Goal: Task Accomplishment & Management: Manage account settings

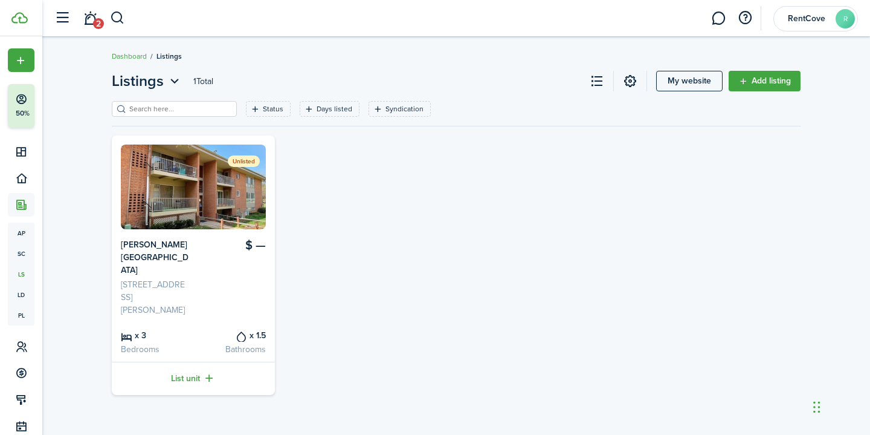
scroll to position [28, 0]
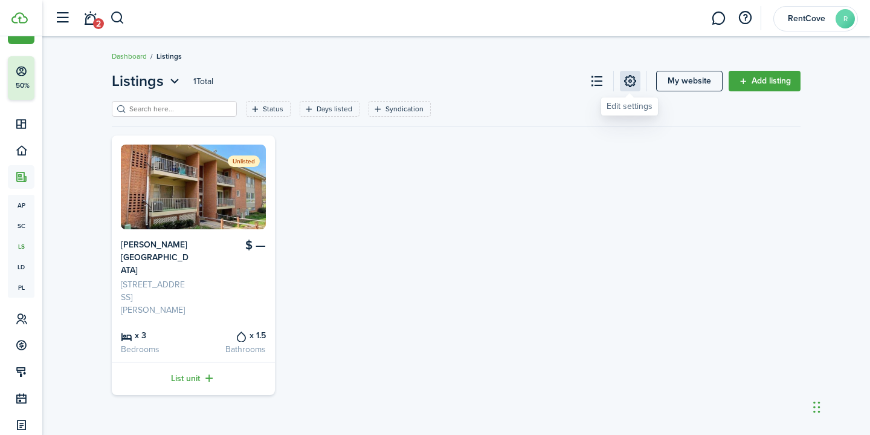
click at [629, 89] on link at bounding box center [630, 81] width 21 height 21
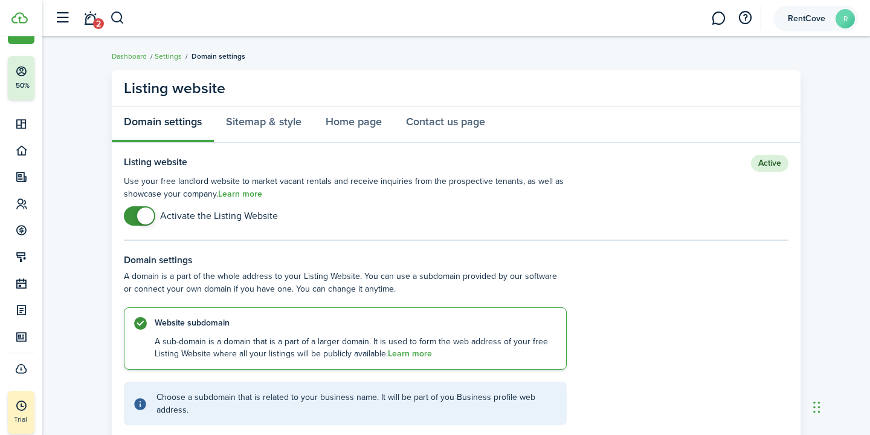
click at [848, 28] on account-user-avatar "RentCove R" at bounding box center [816, 18] width 85 height 25
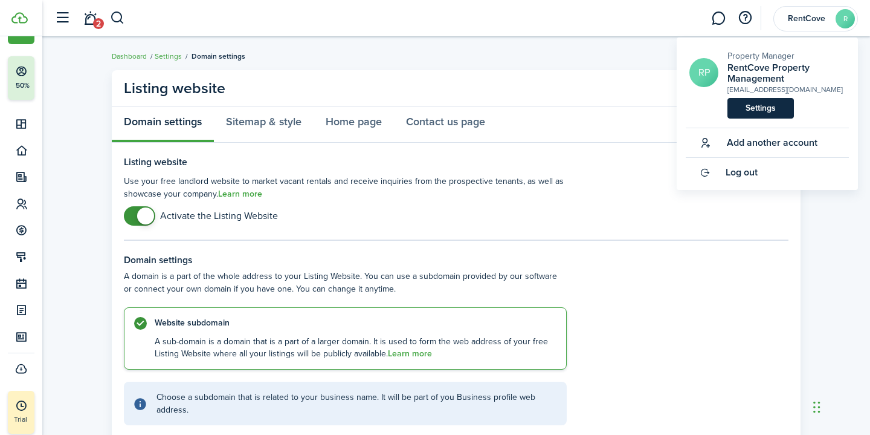
click at [763, 112] on link "Settings" at bounding box center [761, 108] width 66 height 21
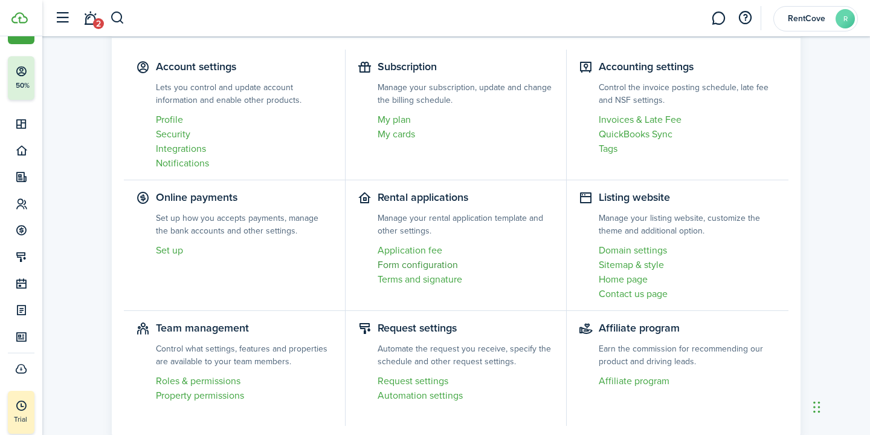
scroll to position [69, 0]
click at [175, 119] on link "Profile" at bounding box center [244, 119] width 177 height 15
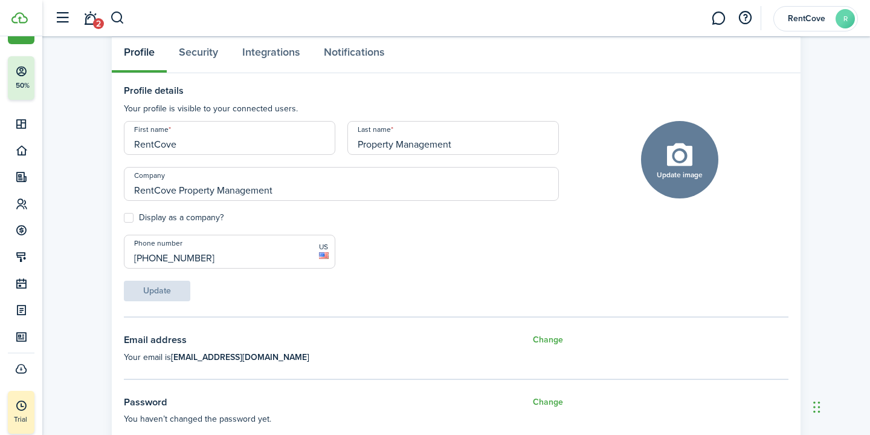
scroll to position [73, 0]
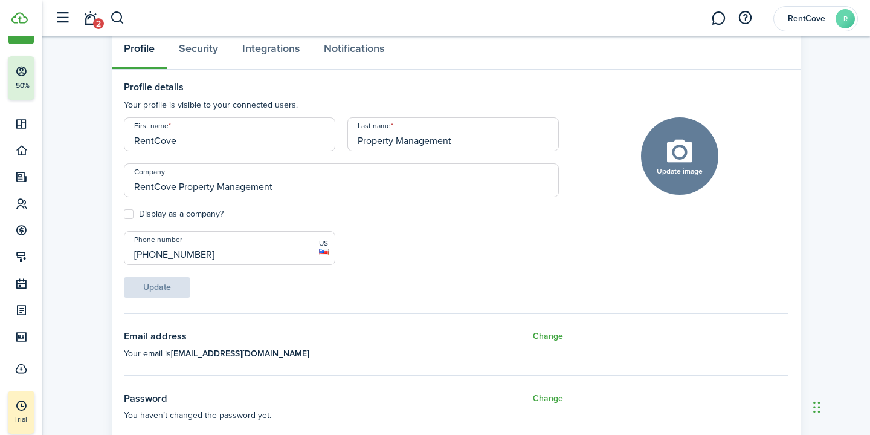
click at [687, 151] on button "Update image" at bounding box center [679, 155] width 77 height 77
click input "Upload file" at bounding box center [0, 0] width 0 height 0
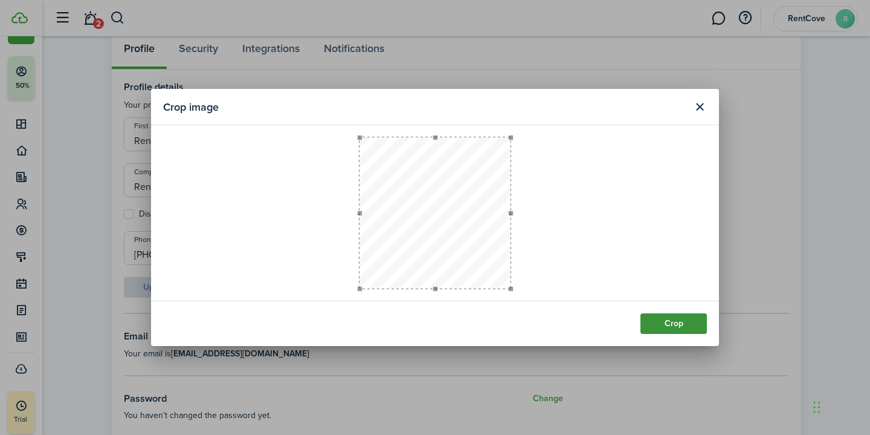
click at [690, 322] on button "Crop" at bounding box center [674, 323] width 66 height 21
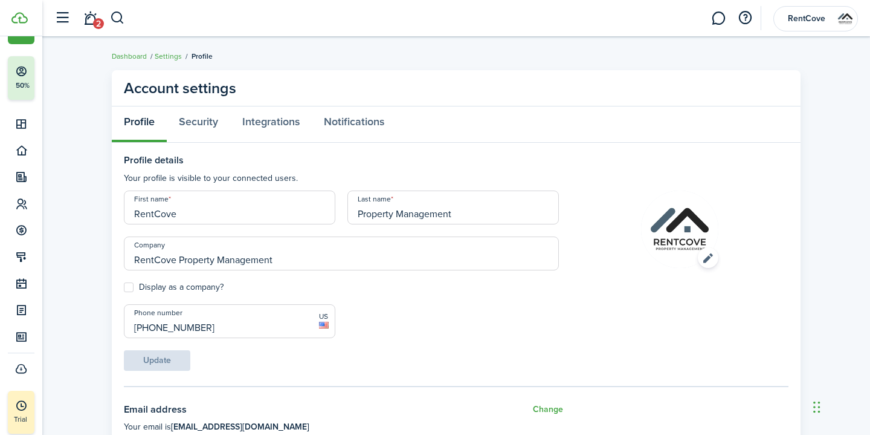
scroll to position [0, 0]
click at [132, 59] on link "Dashboard" at bounding box center [129, 56] width 35 height 11
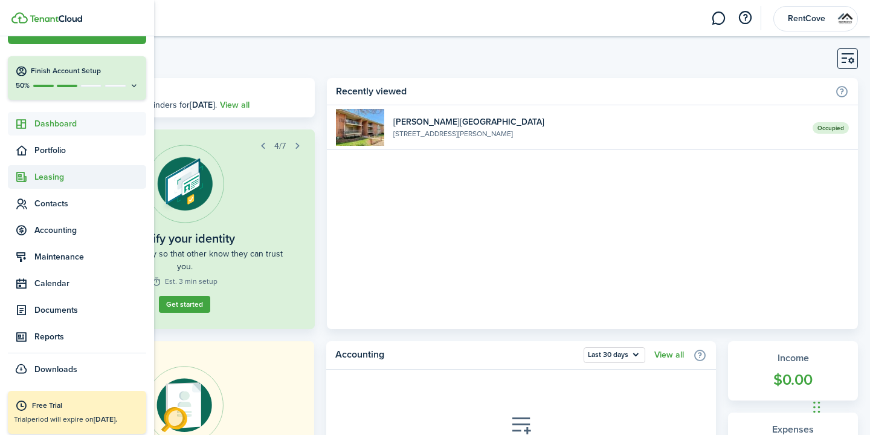
click at [45, 188] on span "Leasing" at bounding box center [77, 177] width 138 height 24
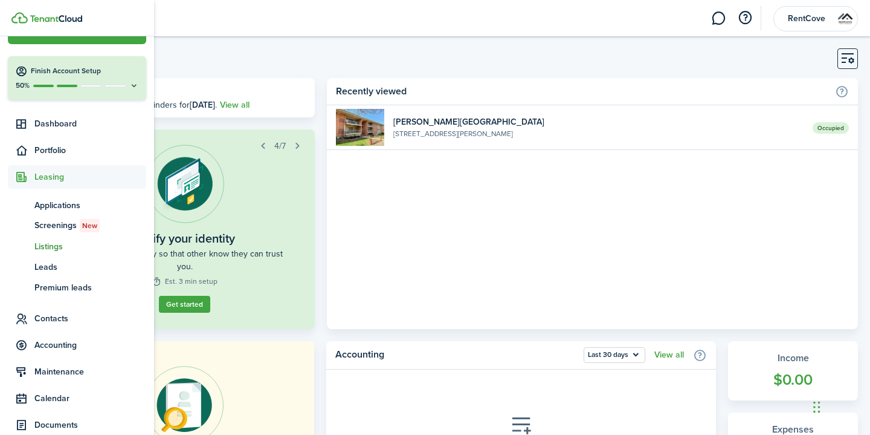
click at [45, 248] on span "Listings" at bounding box center [90, 246] width 112 height 13
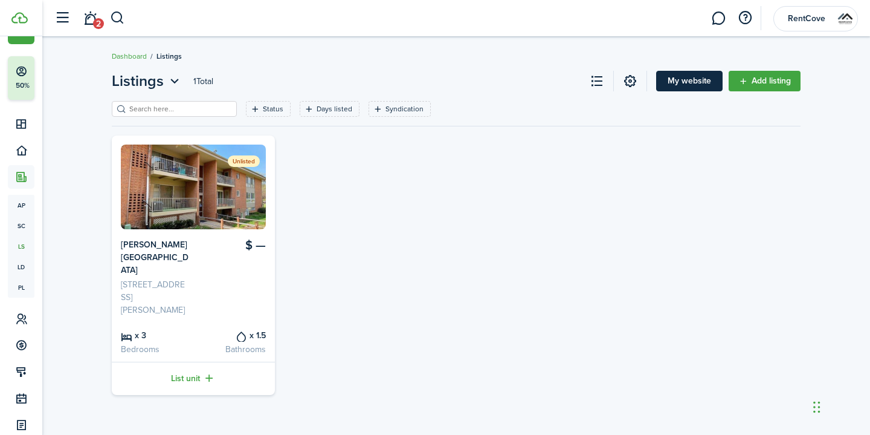
click at [685, 89] on link "My website" at bounding box center [689, 81] width 66 height 21
click at [820, 18] on span "RentCove" at bounding box center [807, 19] width 48 height 8
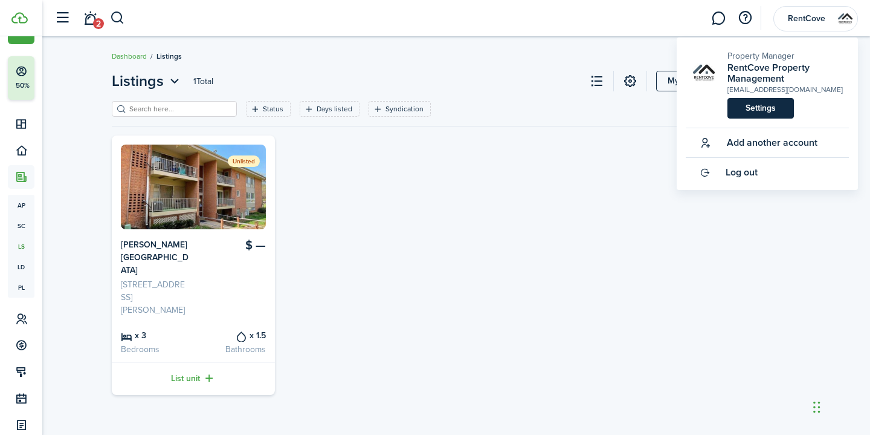
click at [769, 108] on link "Settings" at bounding box center [761, 108] width 66 height 21
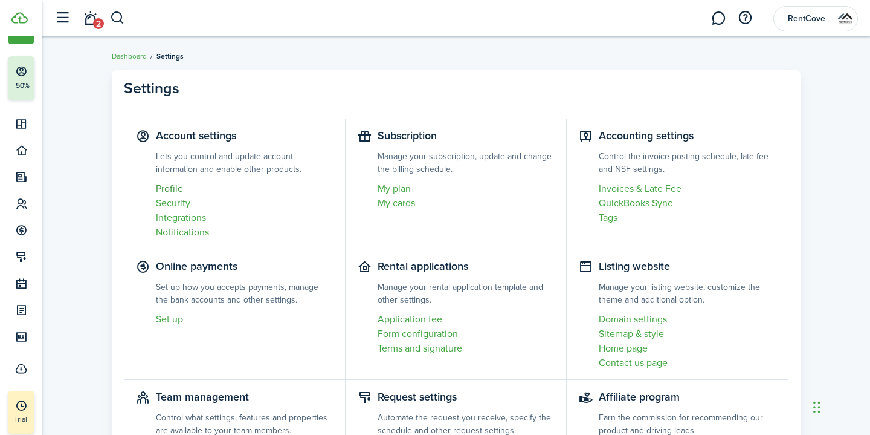
click at [158, 190] on link "Profile" at bounding box center [244, 188] width 177 height 15
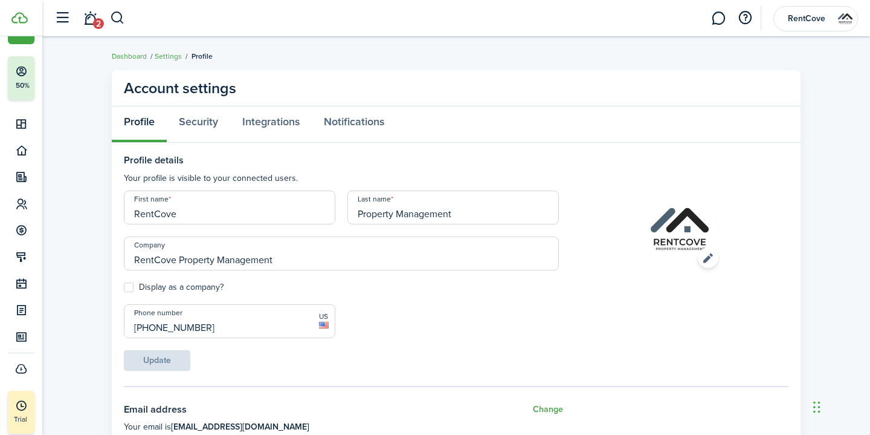
click at [134, 288] on label "Display as a company?" at bounding box center [174, 287] width 100 height 10
click at [124, 288] on input "Display as a company?" at bounding box center [123, 287] width 1 height 1
checkbox input "true"
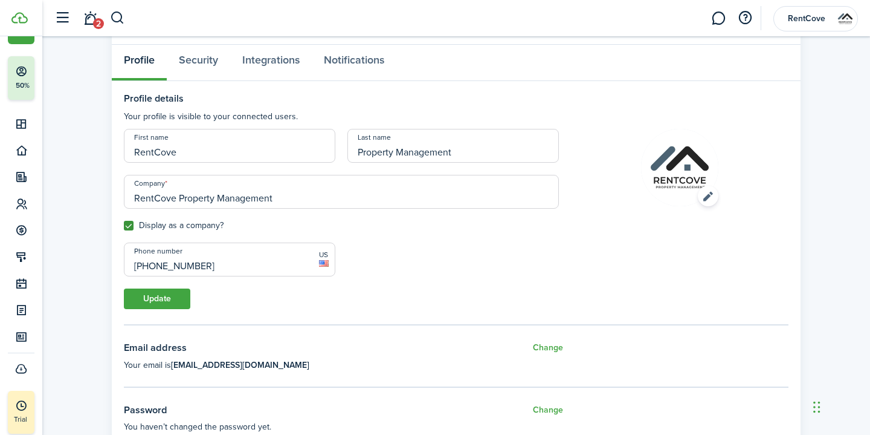
scroll to position [62, 0]
click at [173, 308] on button "Update" at bounding box center [157, 298] width 66 height 21
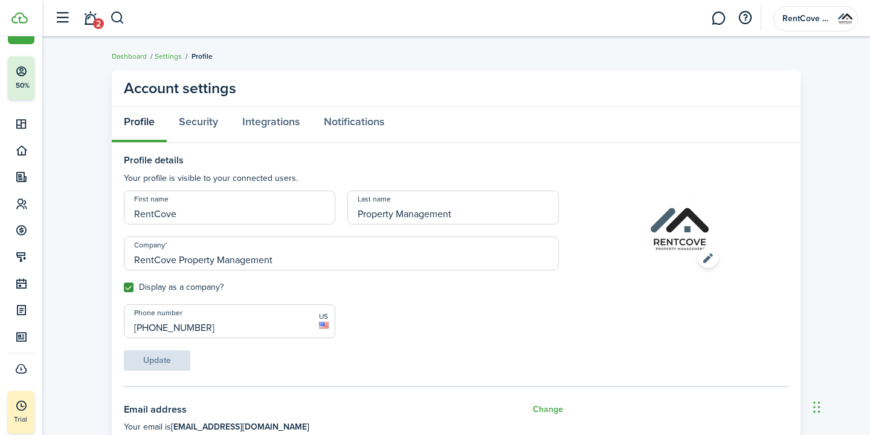
scroll to position [0, 0]
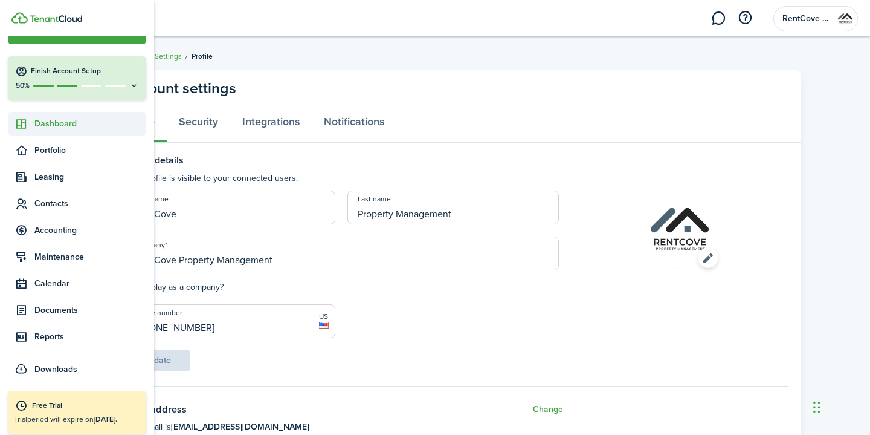
click at [59, 121] on span "Dashboard" at bounding box center [90, 123] width 112 height 13
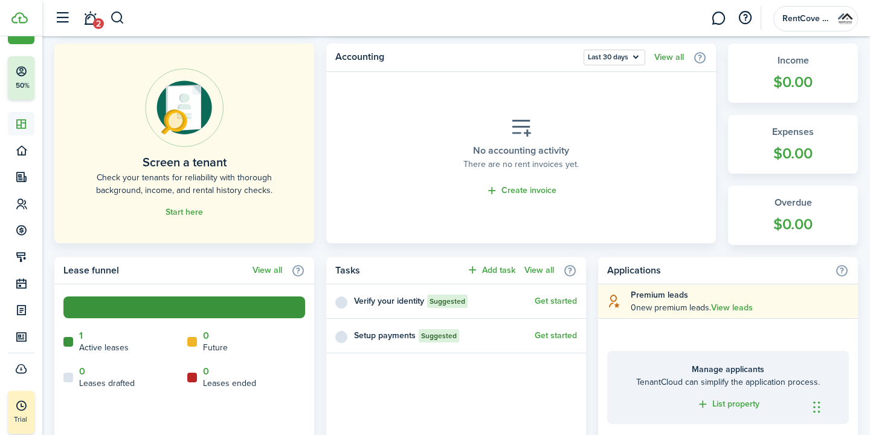
scroll to position [298, 0]
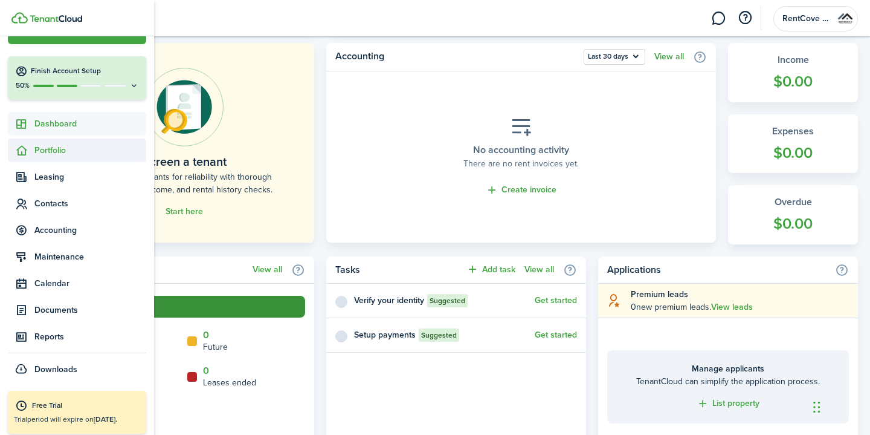
click at [30, 155] on sidebar-link-icon at bounding box center [21, 150] width 27 height 13
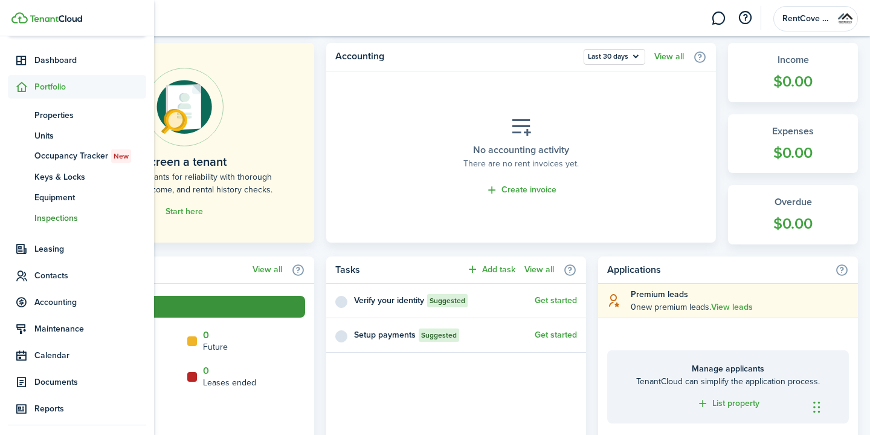
scroll to position [94, 0]
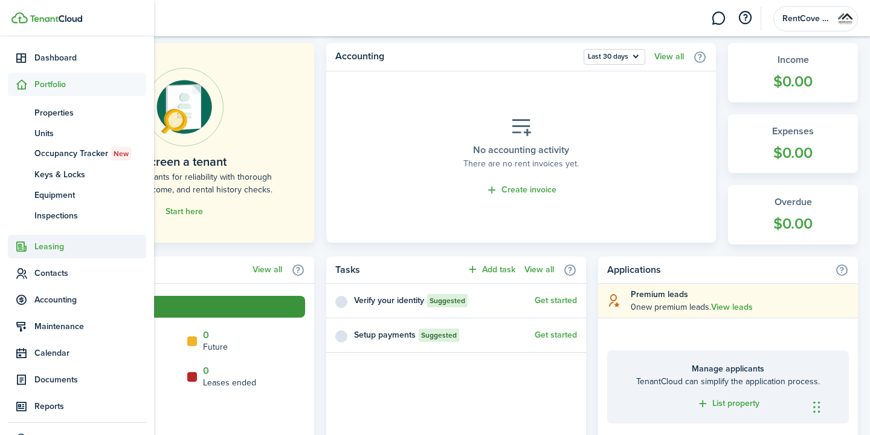
click at [59, 256] on span "Leasing" at bounding box center [77, 247] width 138 height 24
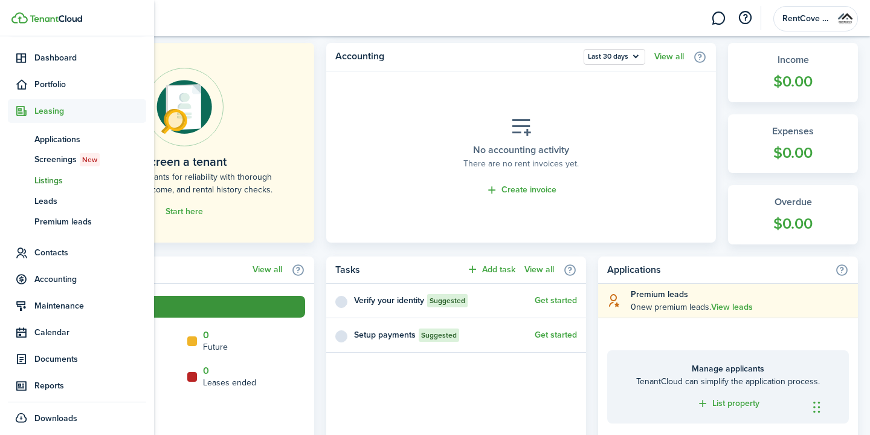
click at [80, 189] on link "ls Listings" at bounding box center [77, 180] width 138 height 21
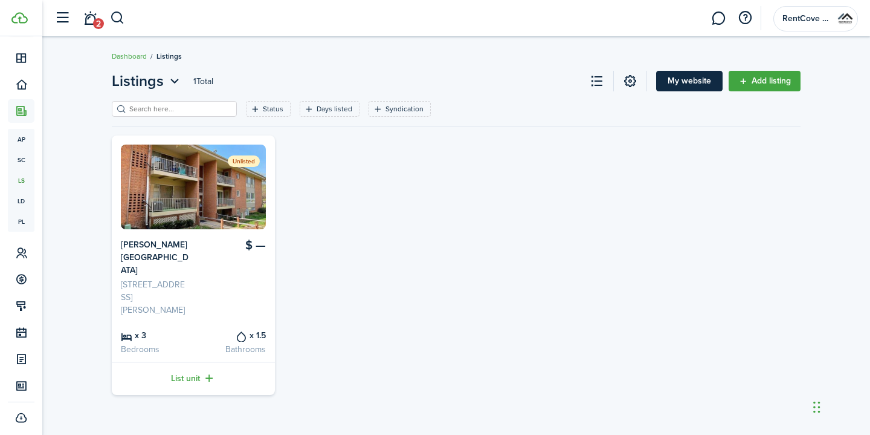
click at [696, 89] on link "My website" at bounding box center [689, 81] width 66 height 21
